Goal: Task Accomplishment & Management: Use online tool/utility

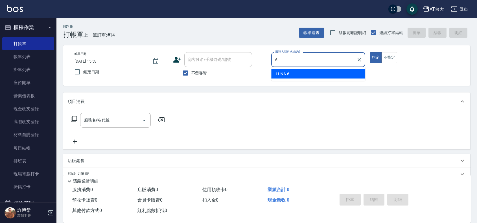
type input "LUNA-6"
type button "true"
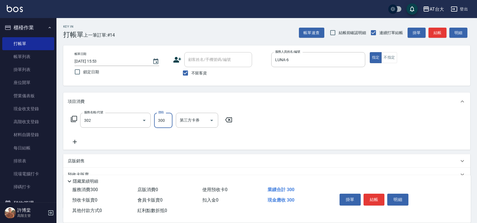
type input "剪髮(302)"
type input "450"
click at [382, 198] on button "結帳" at bounding box center [374, 200] width 21 height 12
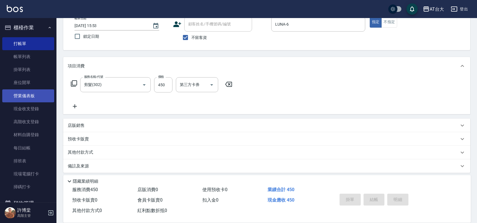
type input "[DATE] 16:54"
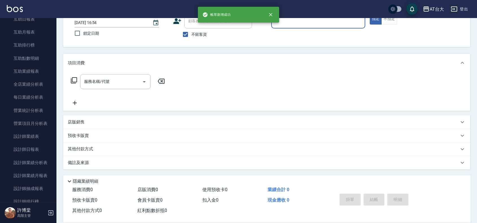
scroll to position [282, 0]
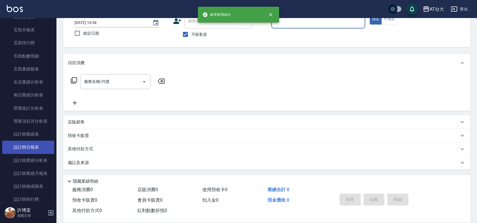
click at [19, 150] on link "設計師日報表" at bounding box center [28, 147] width 52 height 13
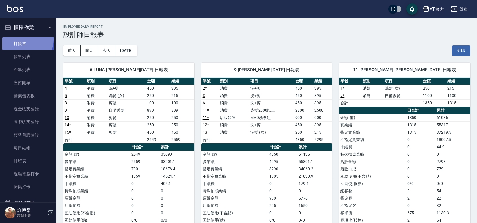
click at [22, 40] on link "打帳單" at bounding box center [28, 43] width 52 height 13
